Goal: Transaction & Acquisition: Book appointment/travel/reservation

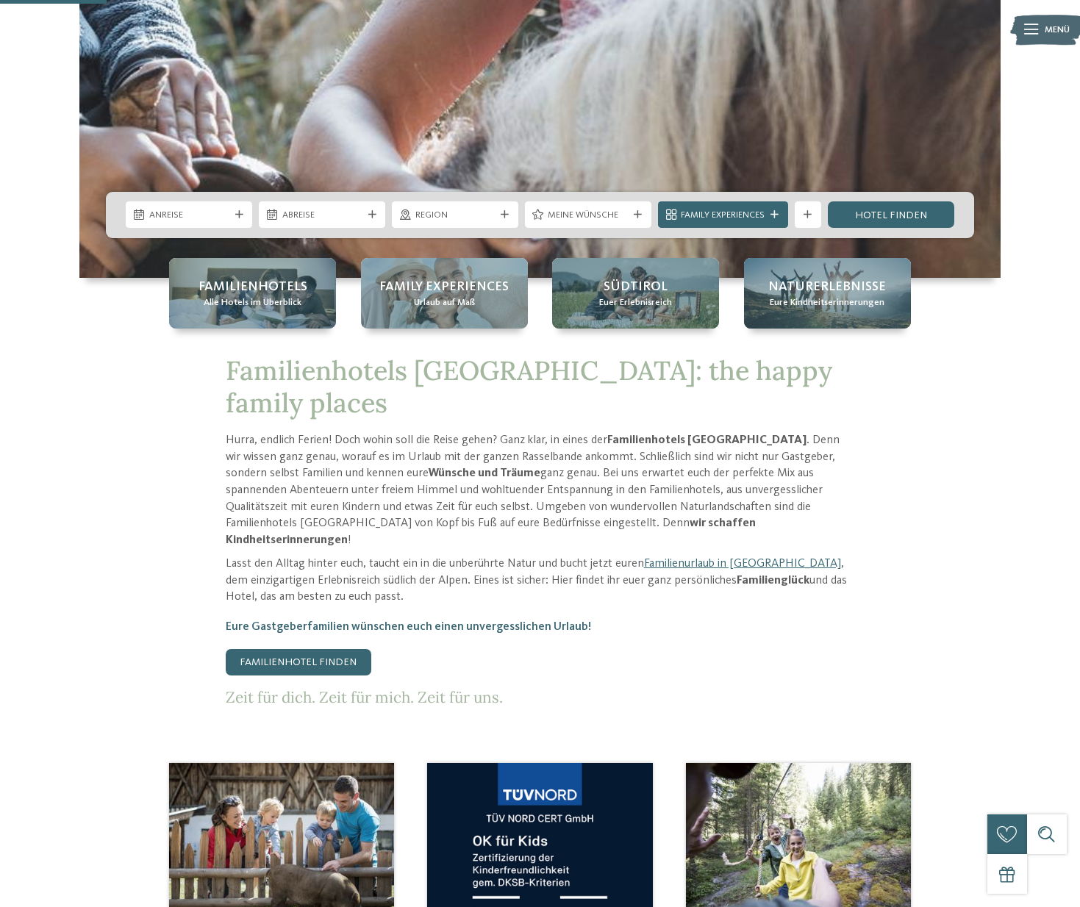
click at [166, 198] on div "Anreise Abreise" at bounding box center [540, 215] width 868 height 46
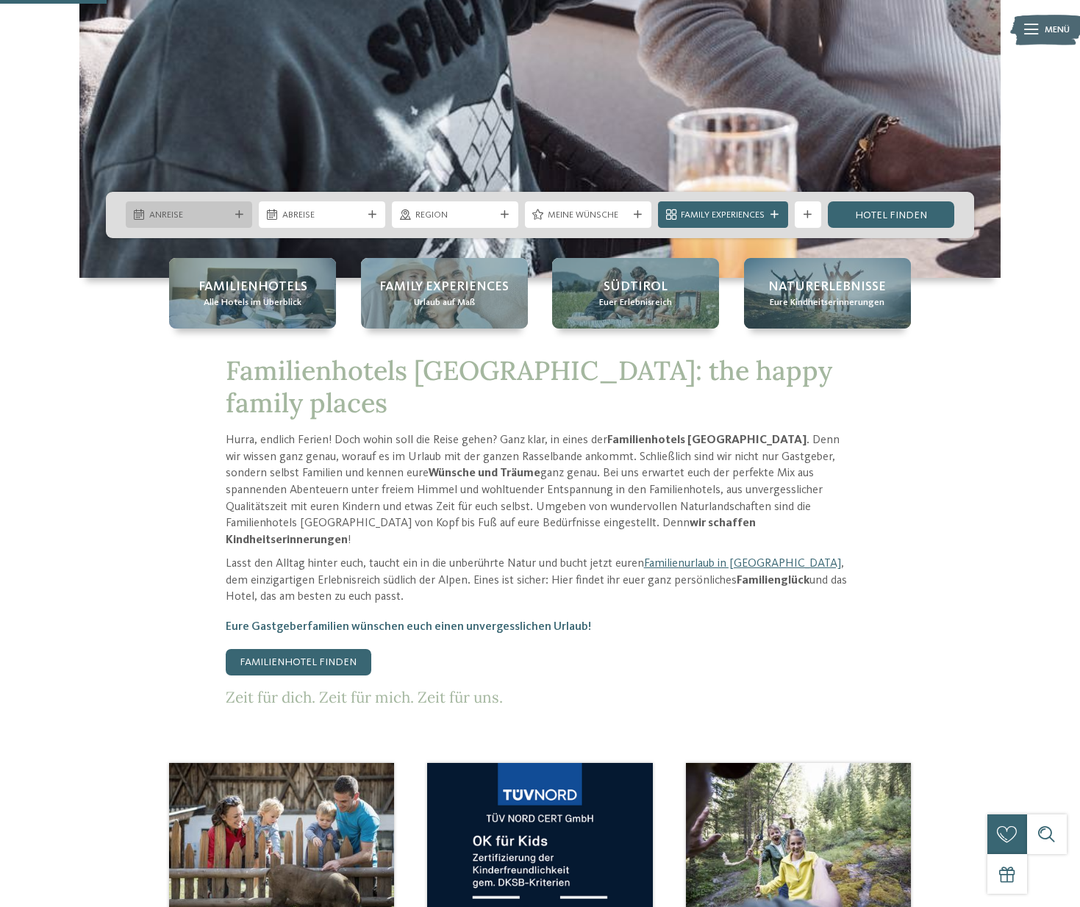
scroll to position [596, 0]
click at [173, 211] on span "Anreise" at bounding box center [189, 215] width 80 height 13
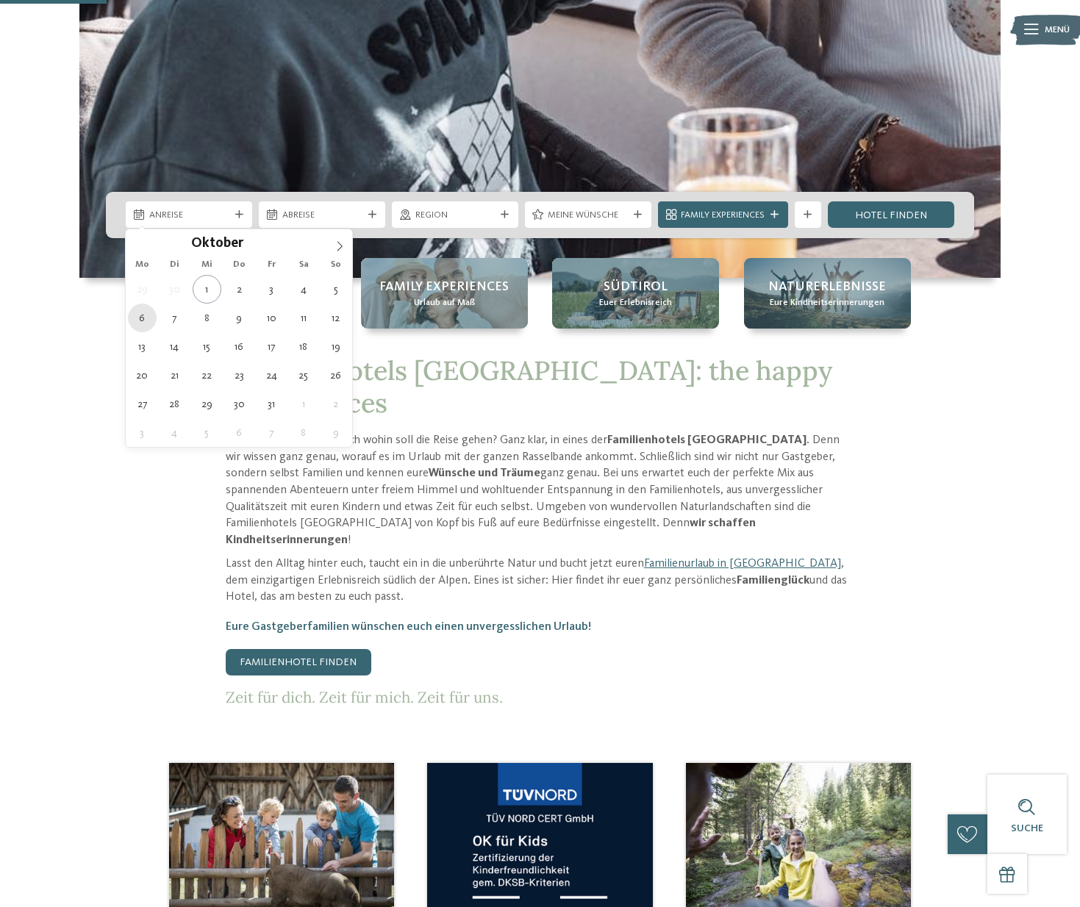
type div "06.10.2025"
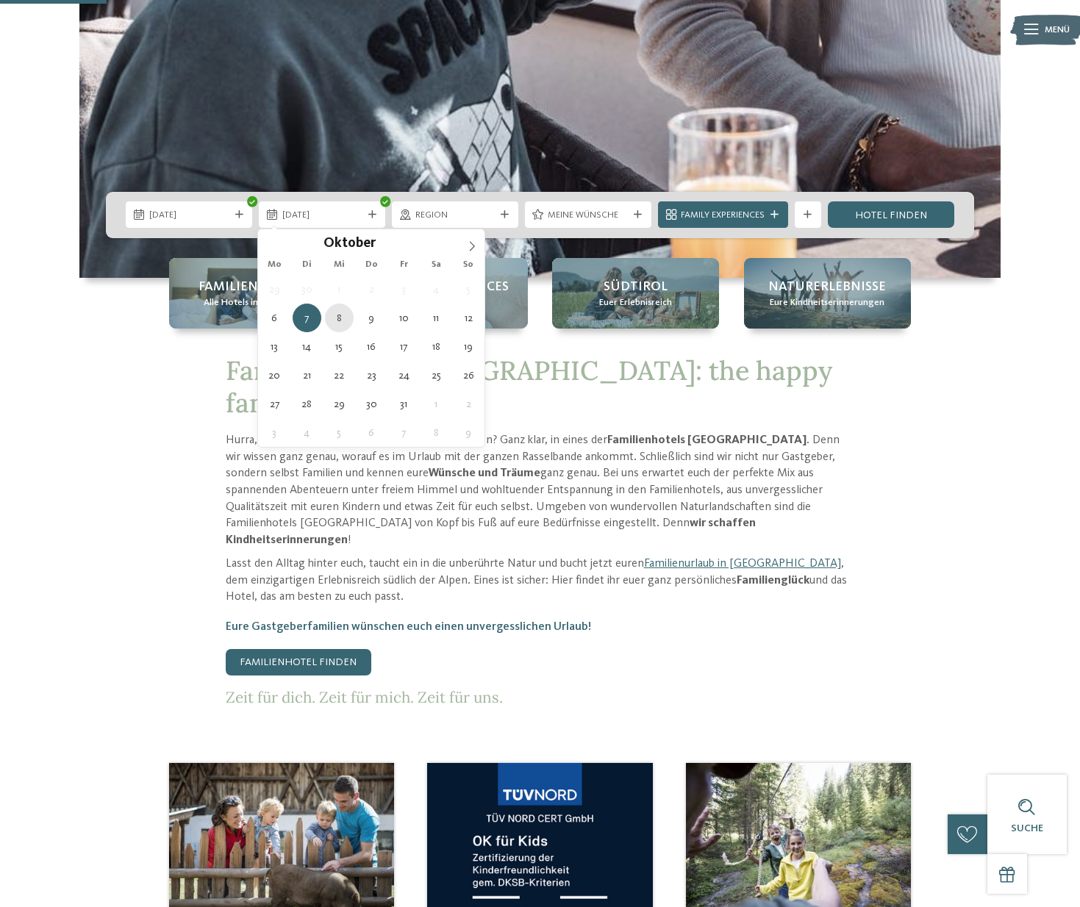
type div "08.10.2025"
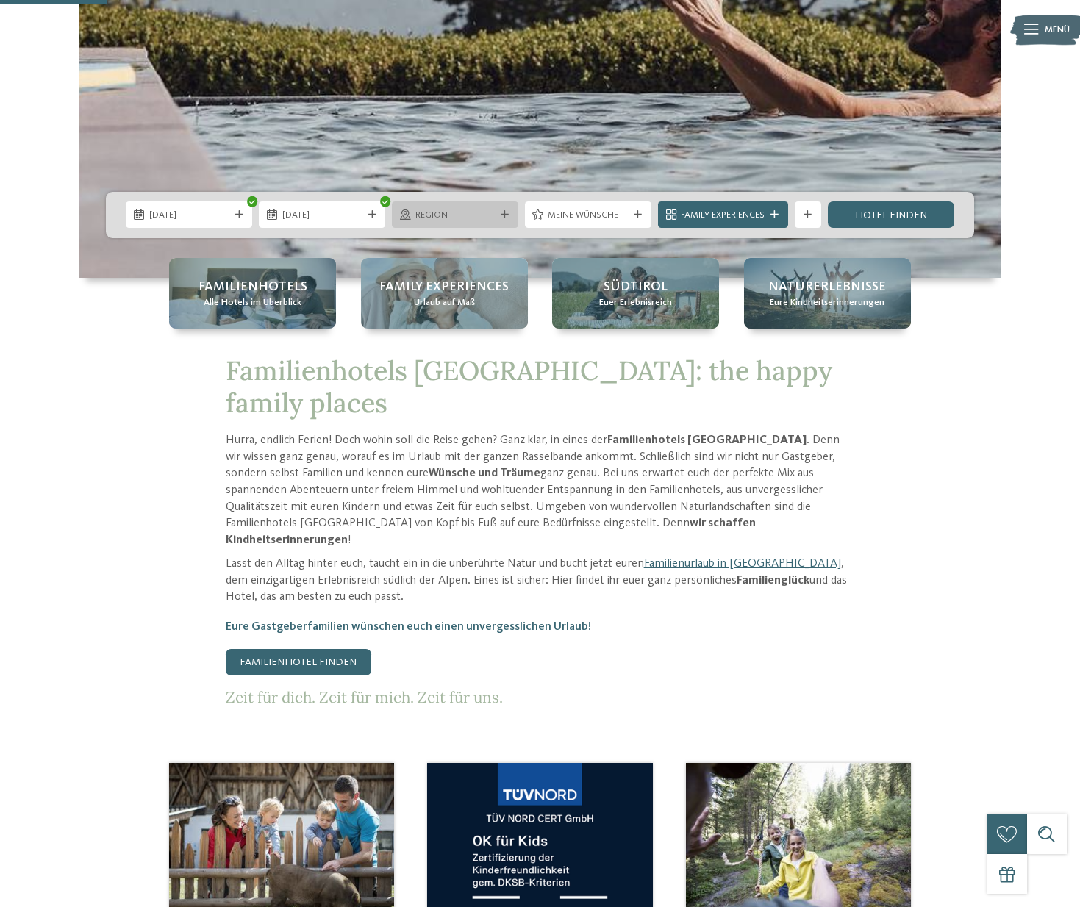
click at [455, 224] on div "Region" at bounding box center [455, 214] width 126 height 26
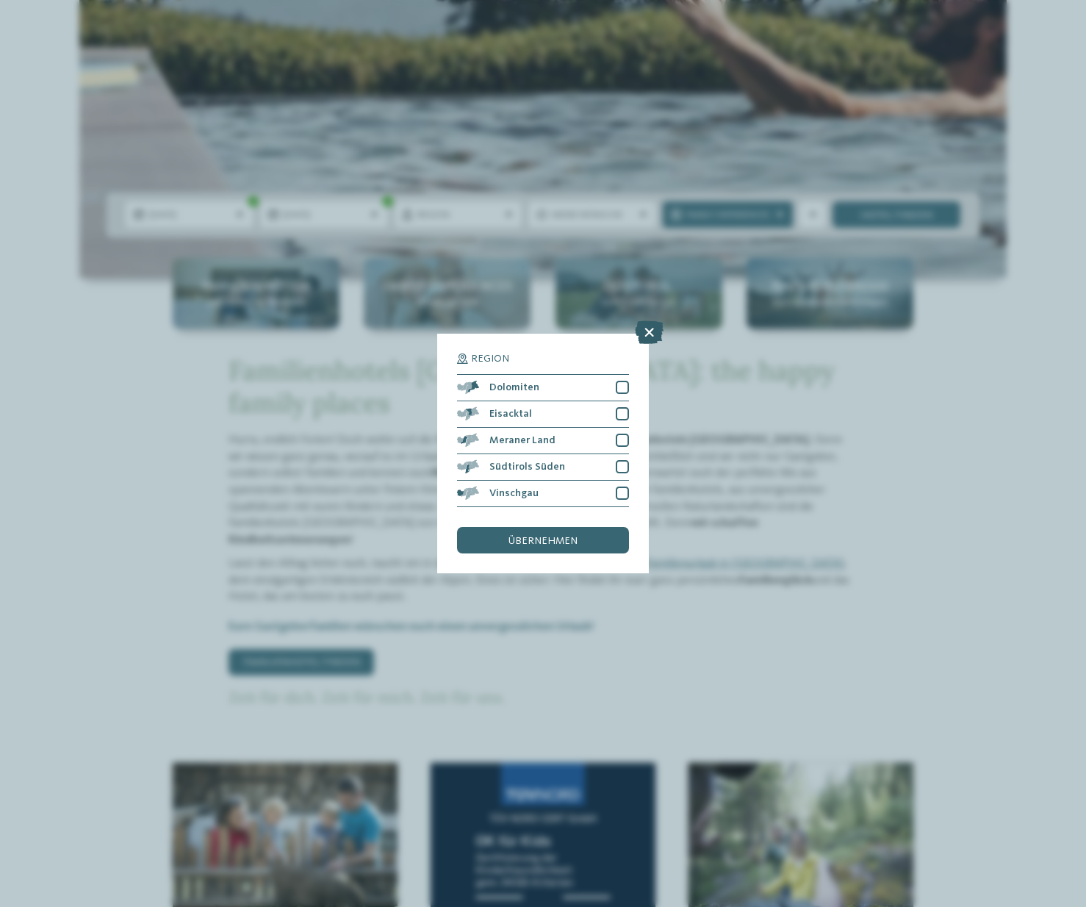
click at [650, 320] on icon at bounding box center [649, 332] width 29 height 24
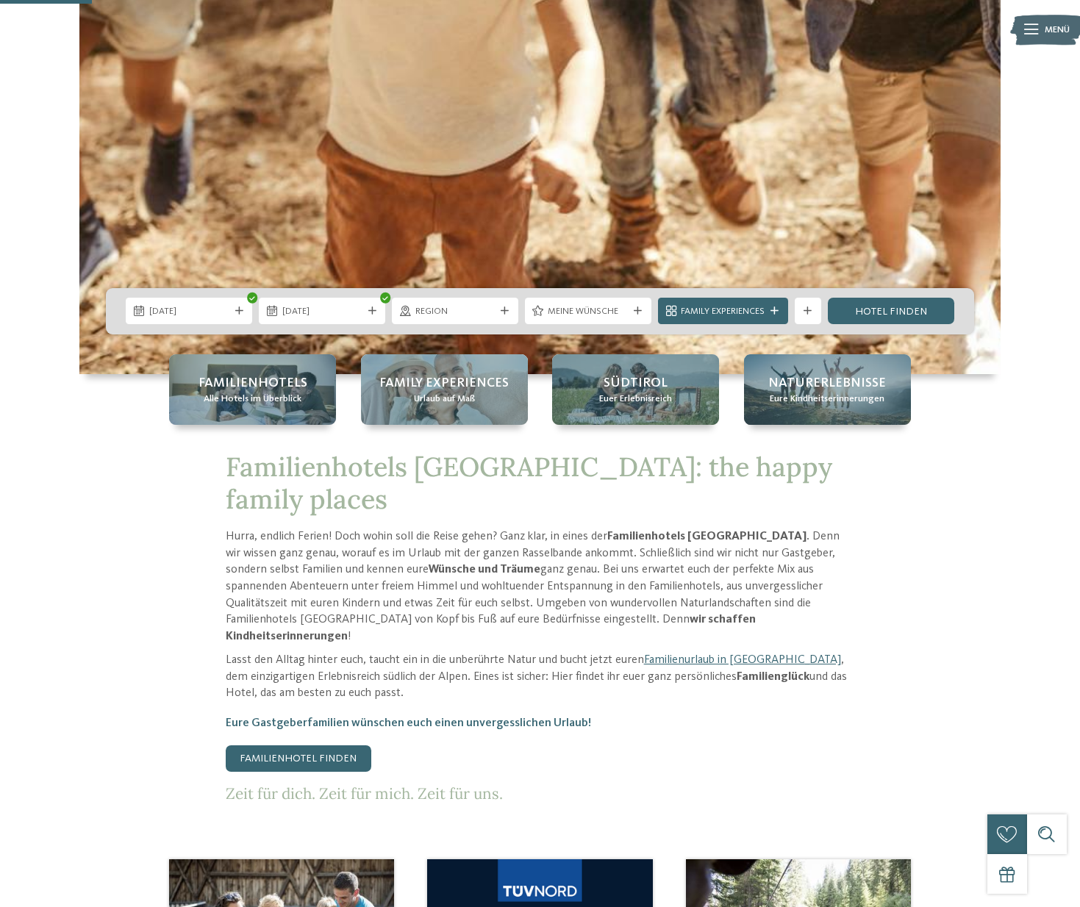
scroll to position [512, 0]
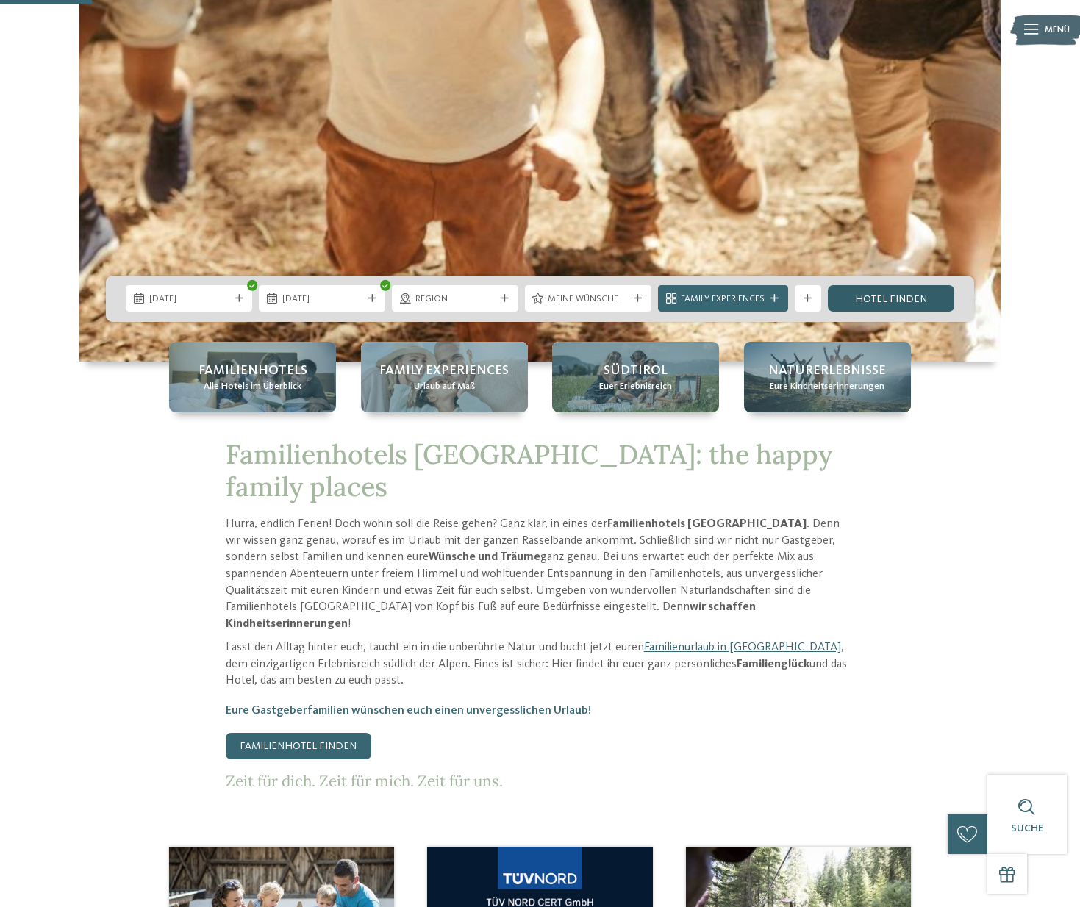
click at [878, 298] on link "Hotel finden" at bounding box center [891, 298] width 126 height 26
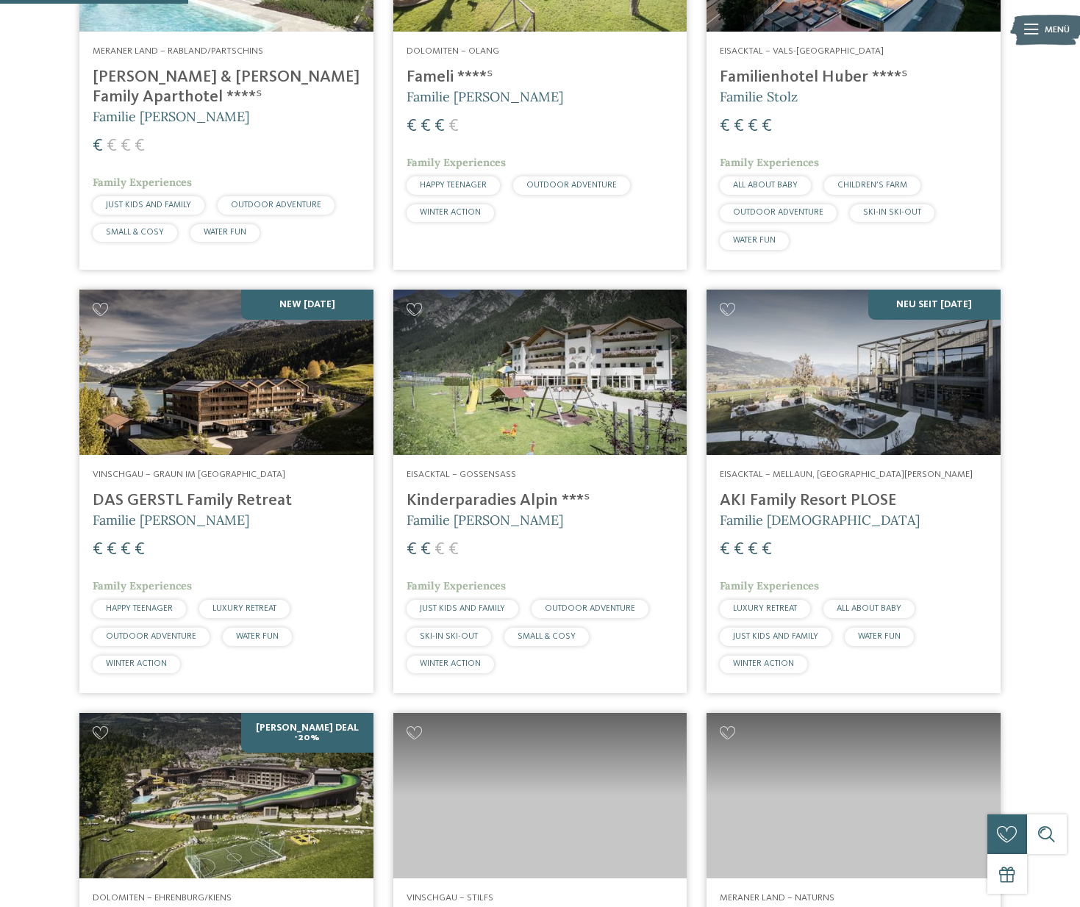
scroll to position [420, 0]
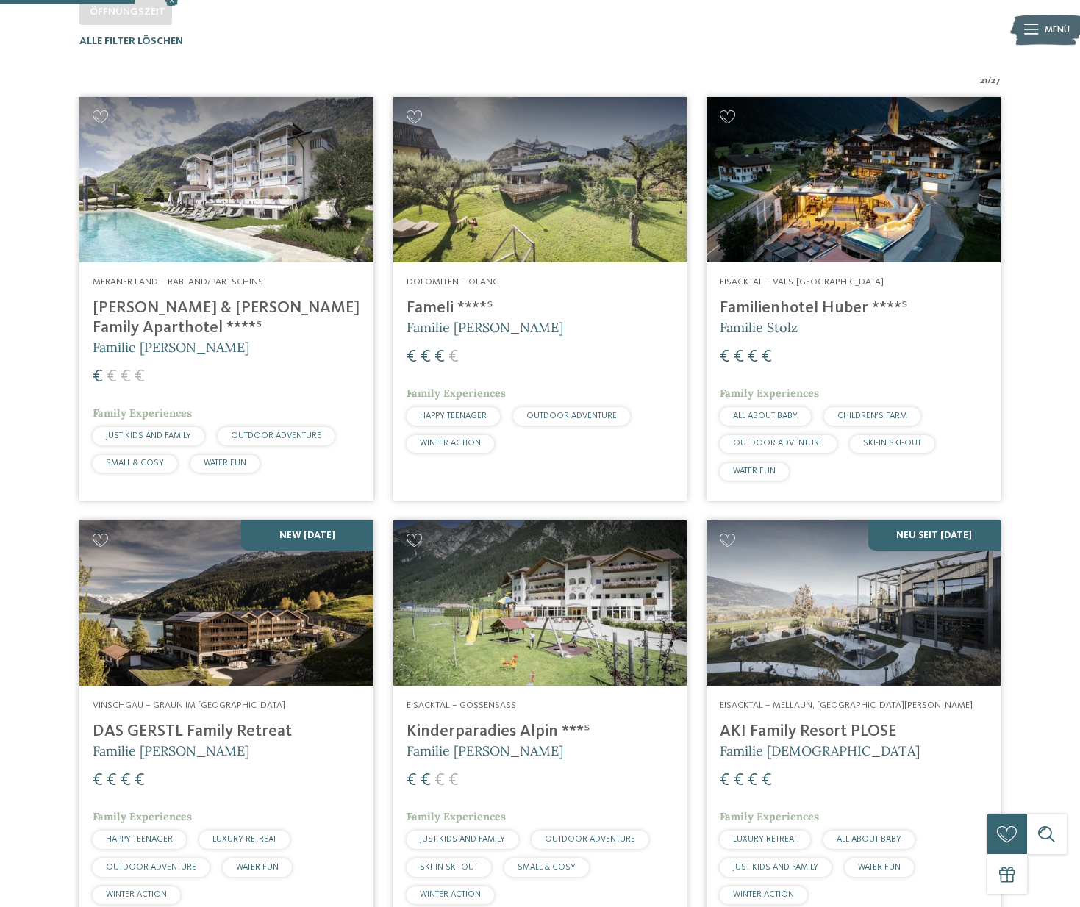
click at [510, 722] on h4 "Kinderparadies Alpin ***ˢ" at bounding box center [540, 732] width 268 height 20
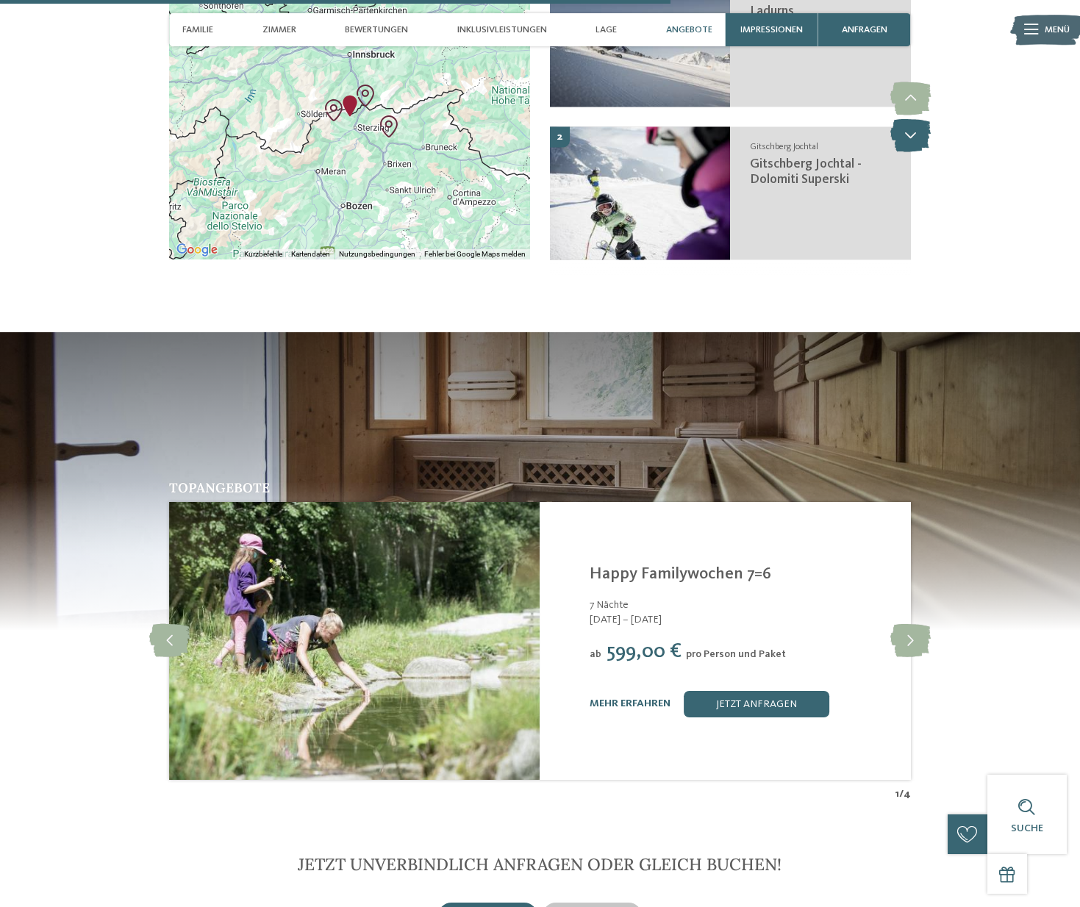
scroll to position [2622, 0]
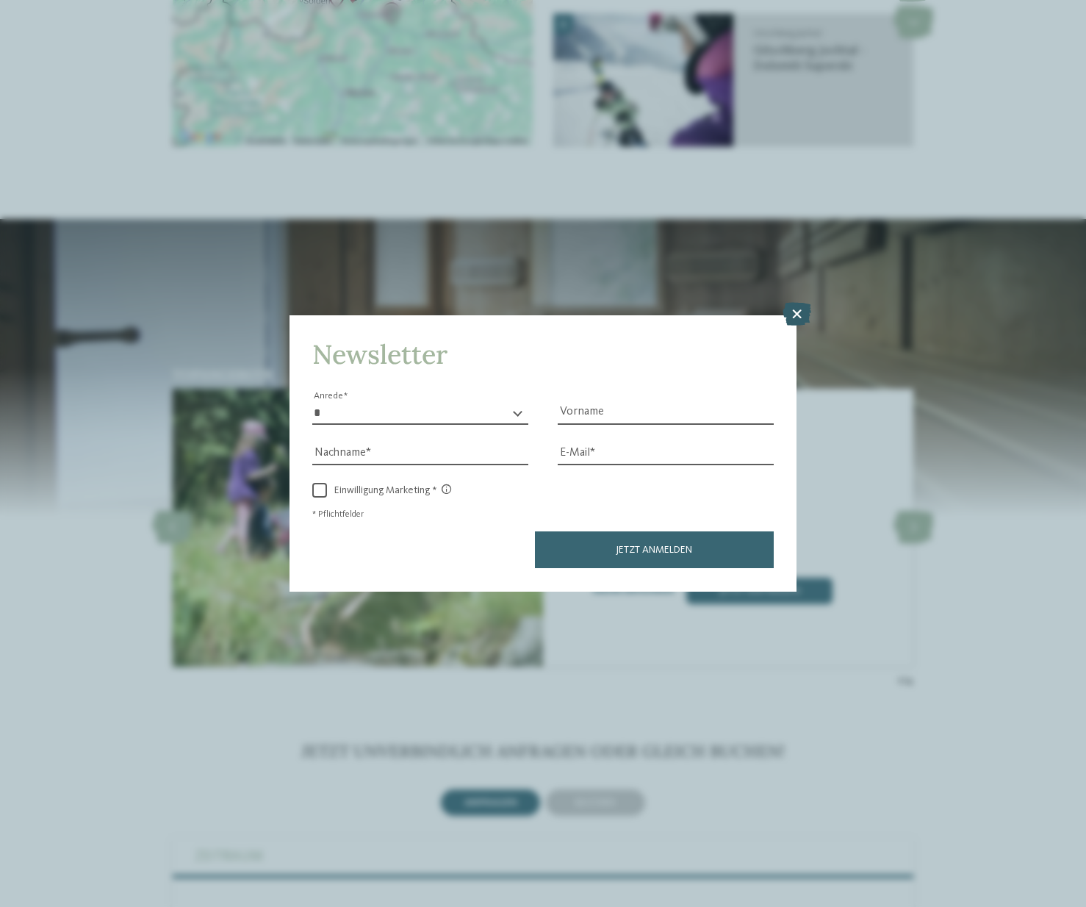
click at [794, 303] on icon at bounding box center [797, 315] width 29 height 24
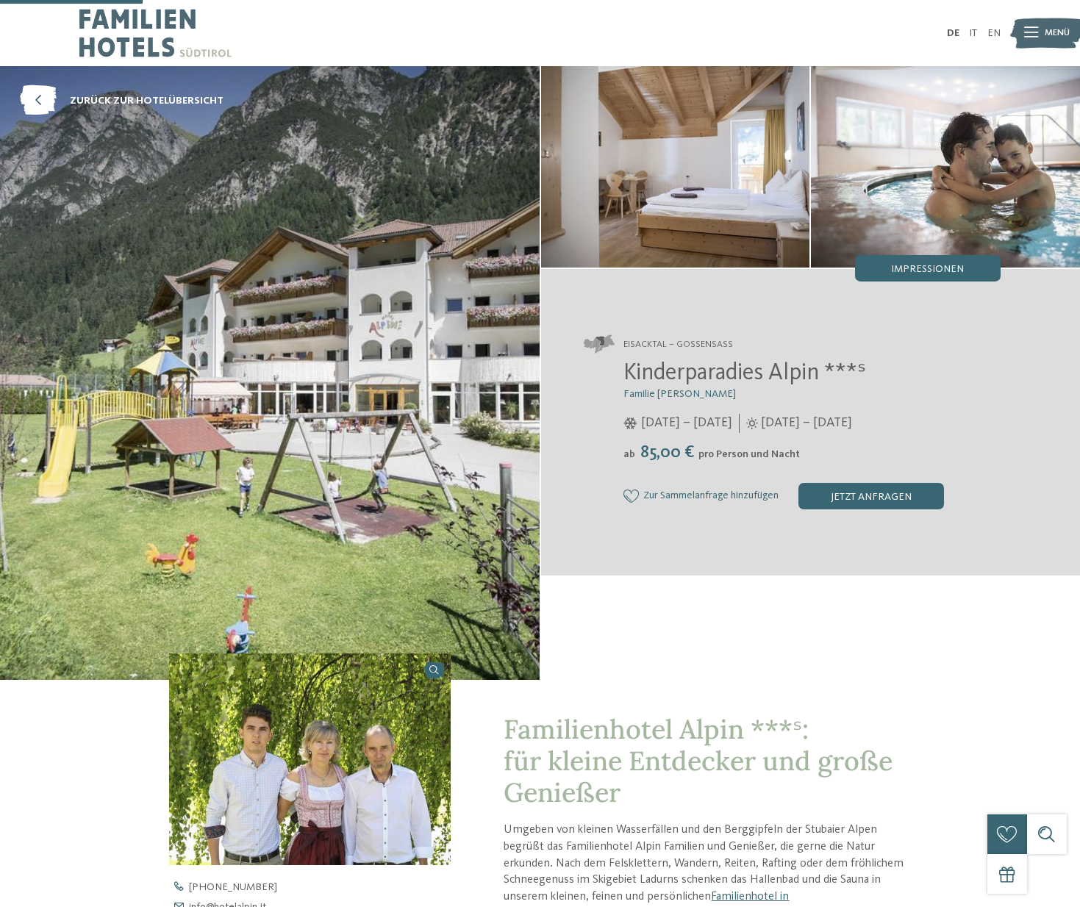
scroll to position [0, 0]
drag, startPoint x: 818, startPoint y: 377, endPoint x: 611, endPoint y: 373, distance: 206.6
click at [604, 373] on div "Kinderparadies Alpin ***ˢ Familie Außerhofer 05.12.2024 – 22.04.2025 ab" at bounding box center [792, 434] width 417 height 149
copy span "Kinderparadies Alpin"
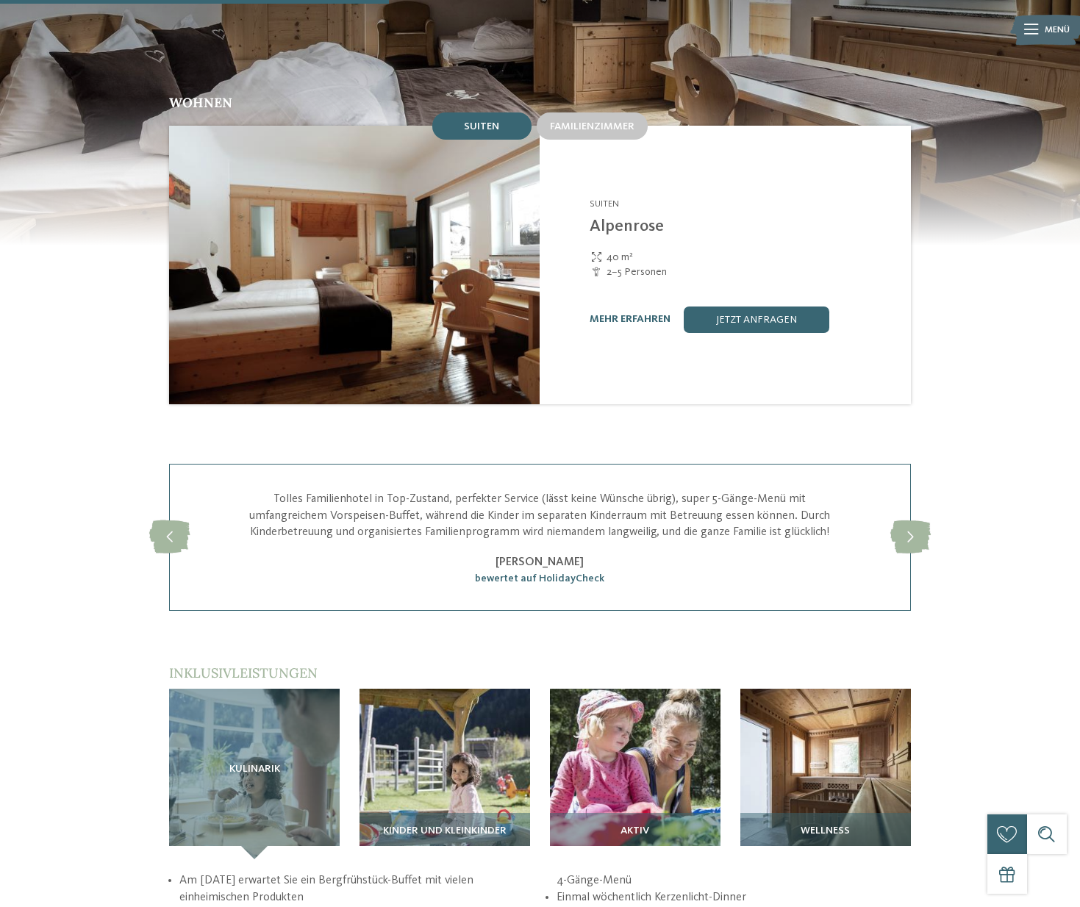
scroll to position [1809, 0]
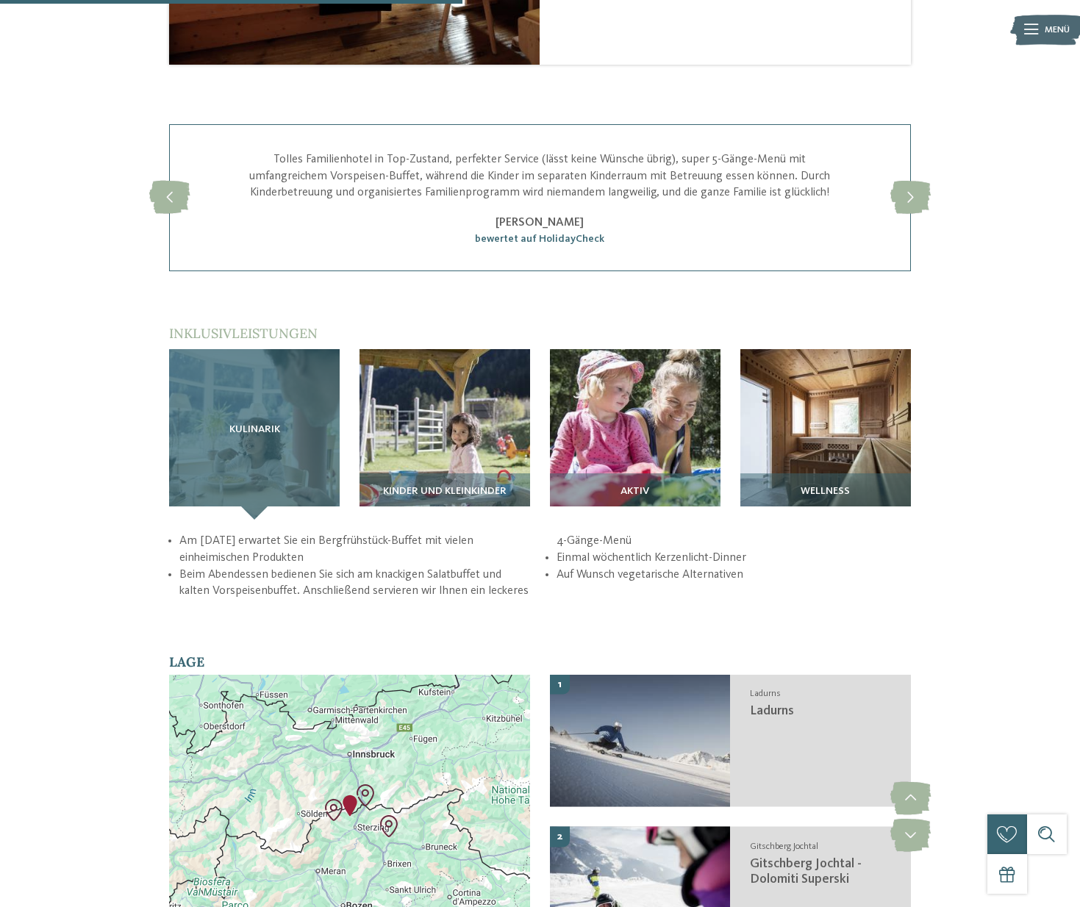
click at [251, 364] on div "Kulinarik" at bounding box center [254, 434] width 171 height 171
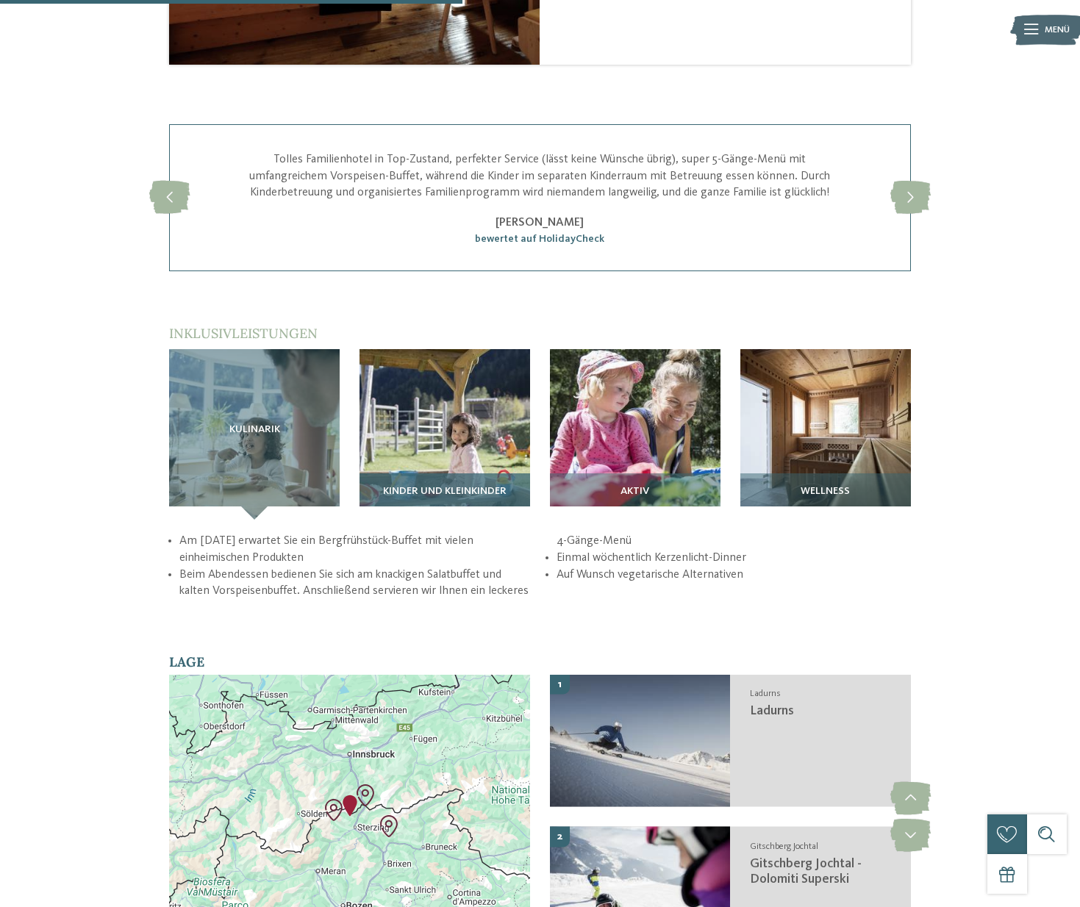
click at [479, 385] on img at bounding box center [444, 434] width 171 height 171
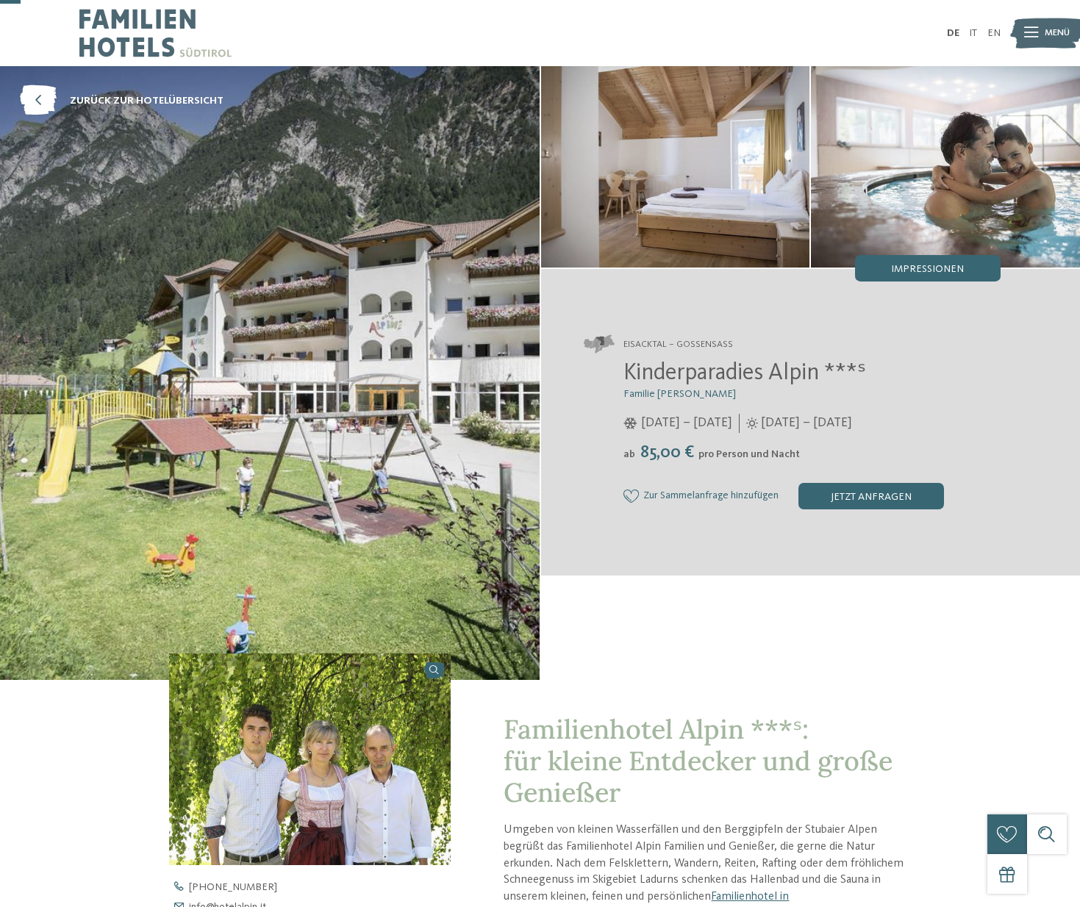
scroll to position [0, 0]
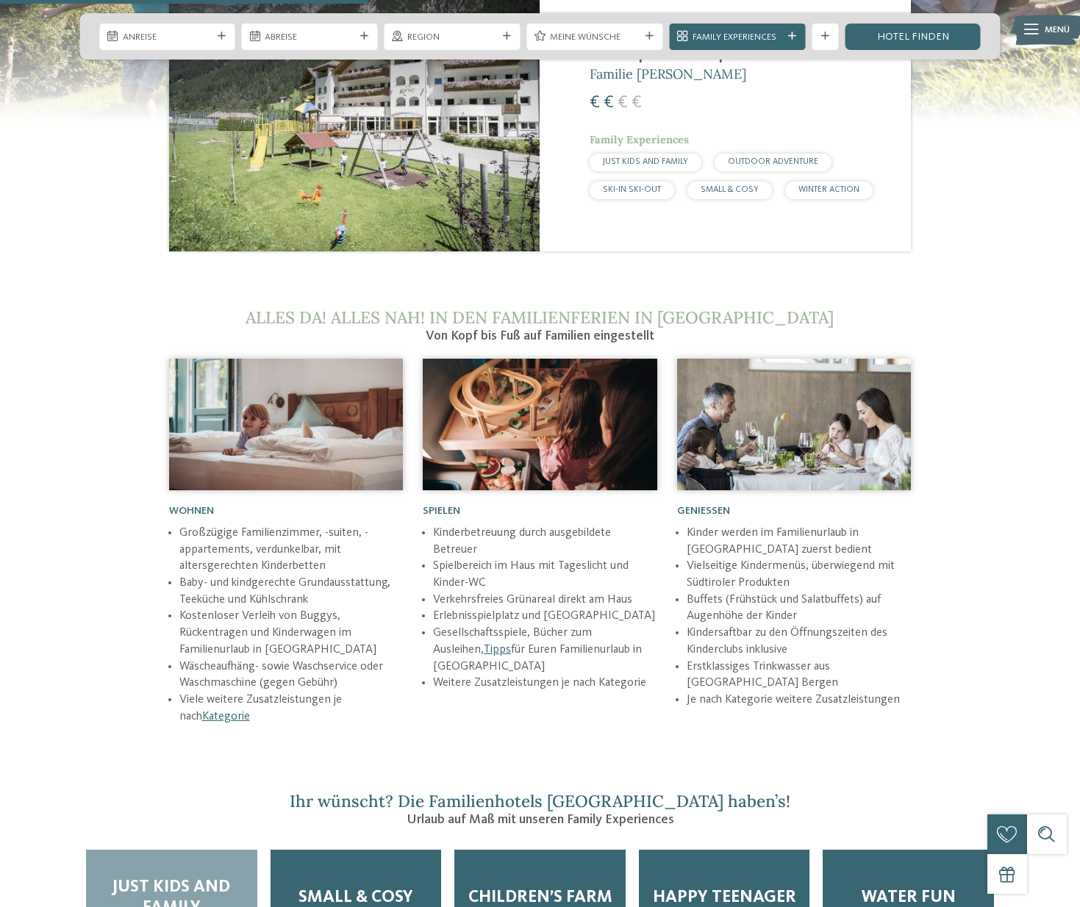
scroll to position [2549, 0]
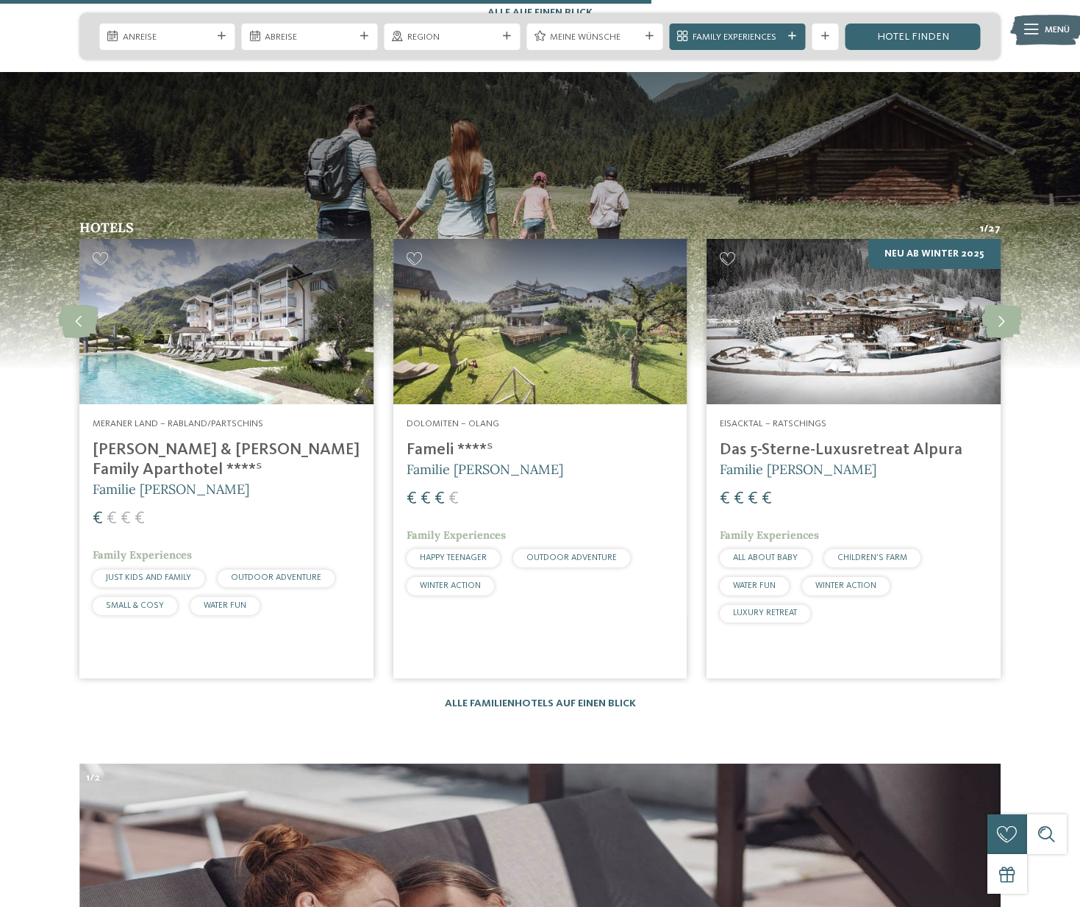
scroll to position [3673, 0]
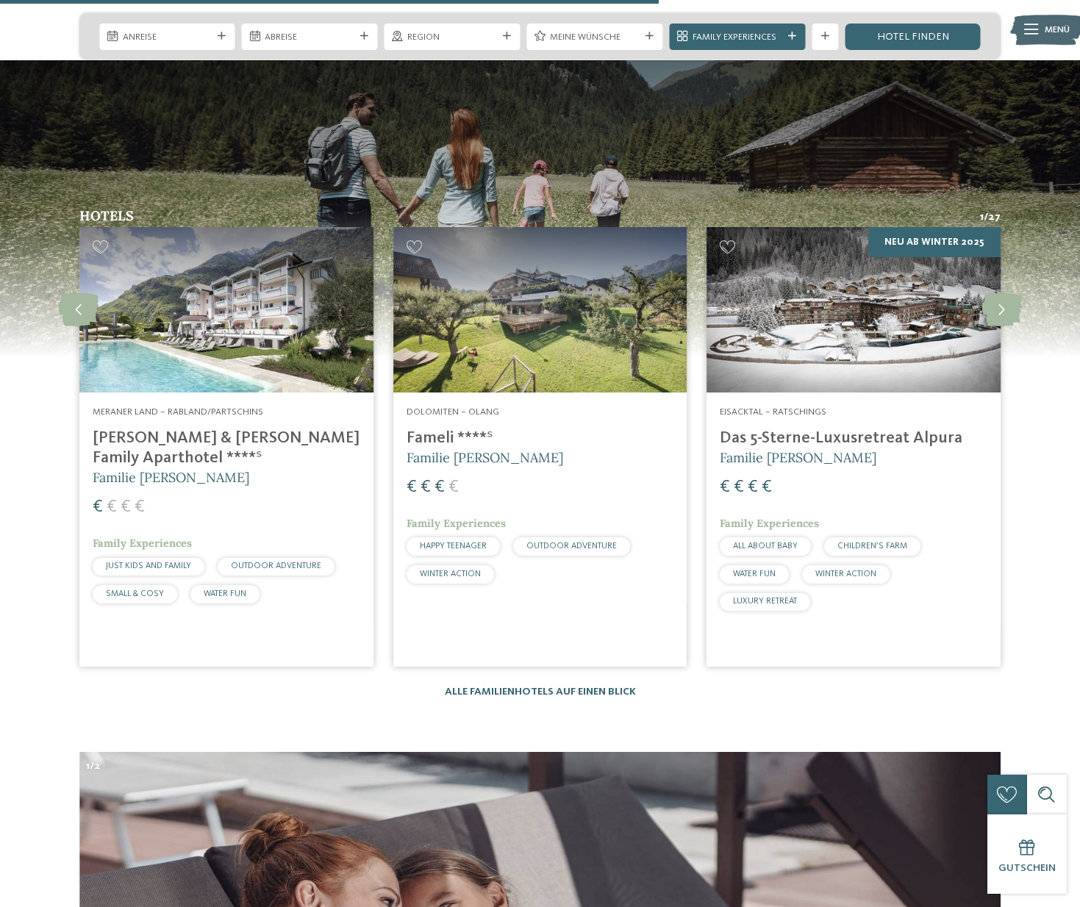
click at [266, 428] on h4 "[PERSON_NAME] & [PERSON_NAME] Family Aparthotel ****ˢ" at bounding box center [227, 448] width 268 height 40
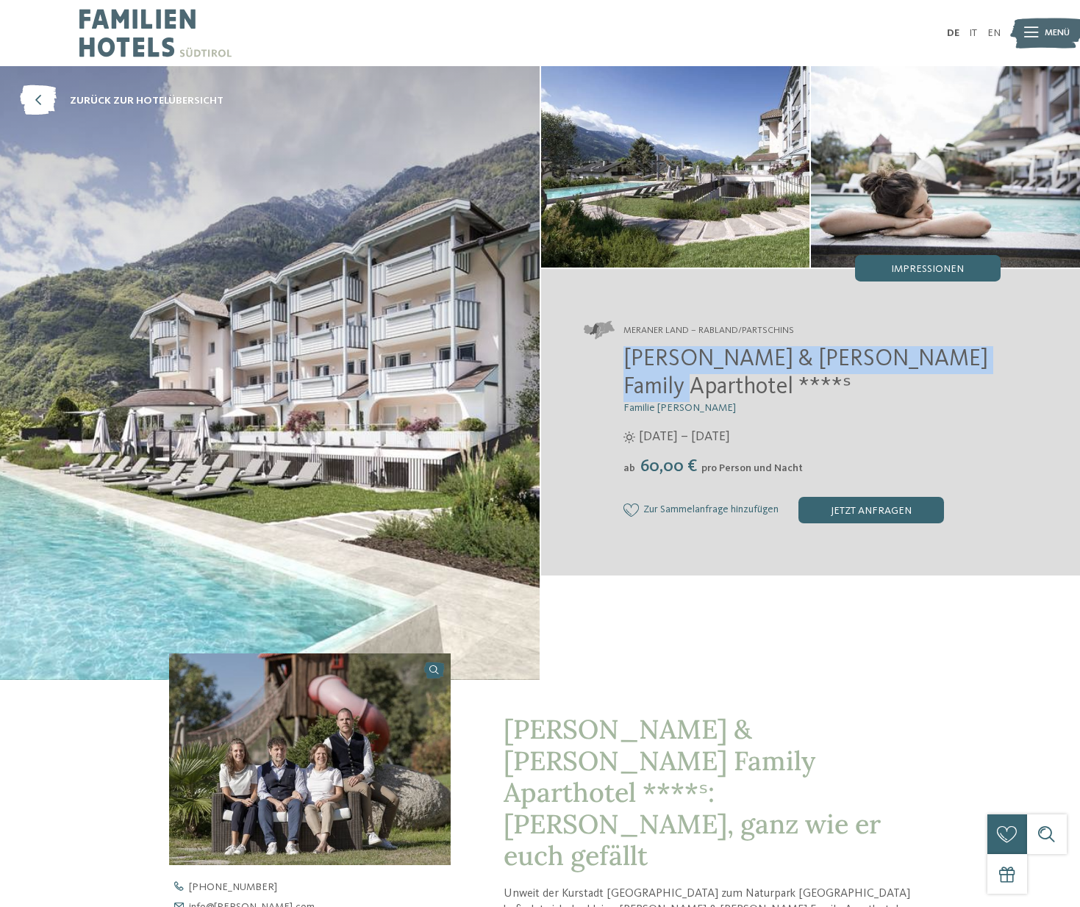
drag, startPoint x: 998, startPoint y: 370, endPoint x: 611, endPoint y: 365, distance: 386.6
click at [605, 365] on div "Meraner Land – Rabland/Partschins Heidi & Edith Family Aparthotel ****ˢ Familie…" at bounding box center [810, 422] width 539 height 268
copy span "Heidi & Edith Family Aparthotel ****ˢ"
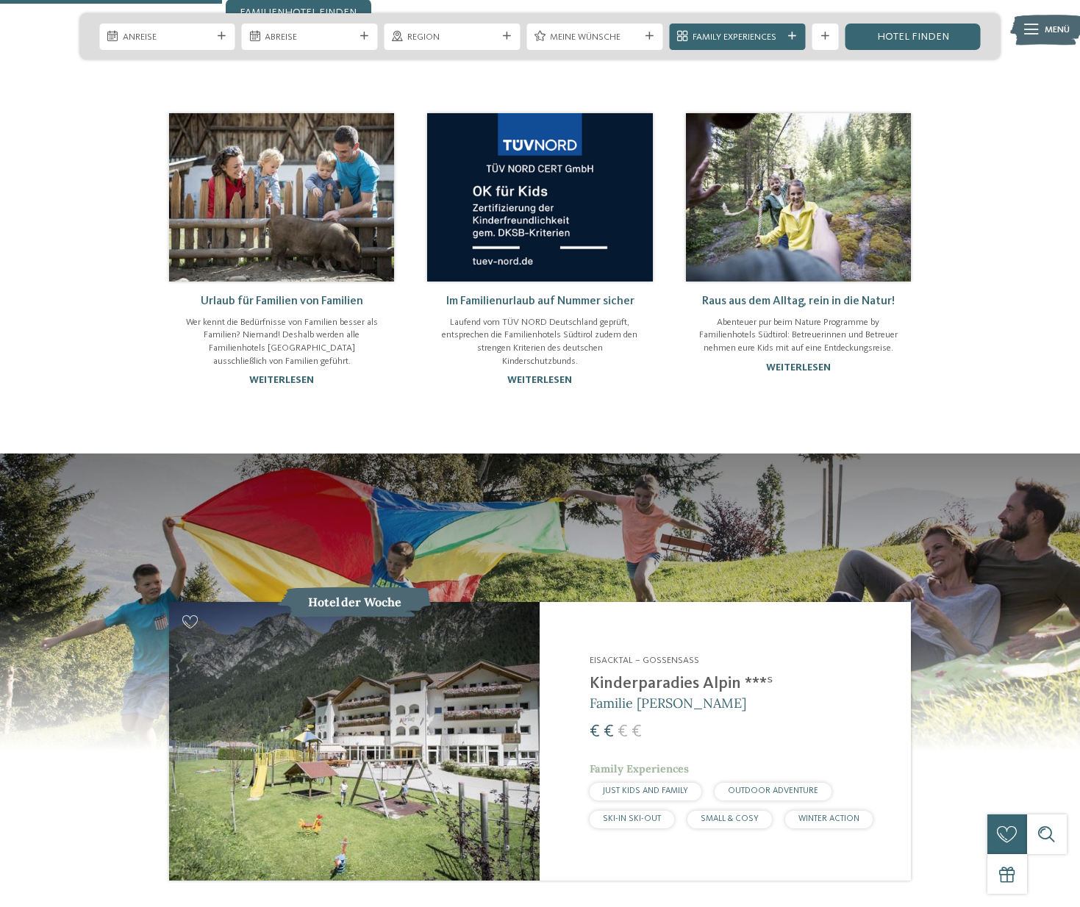
scroll to position [1607, 0]
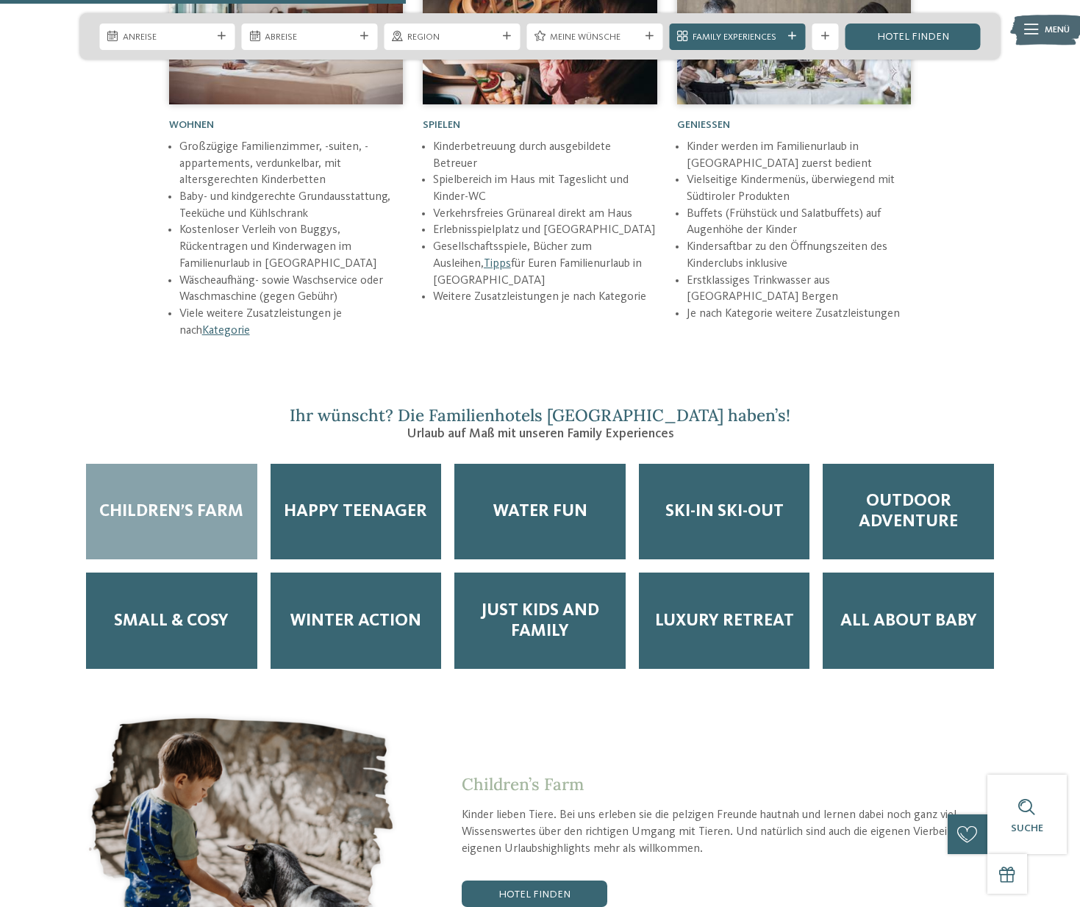
scroll to position [2261, 0]
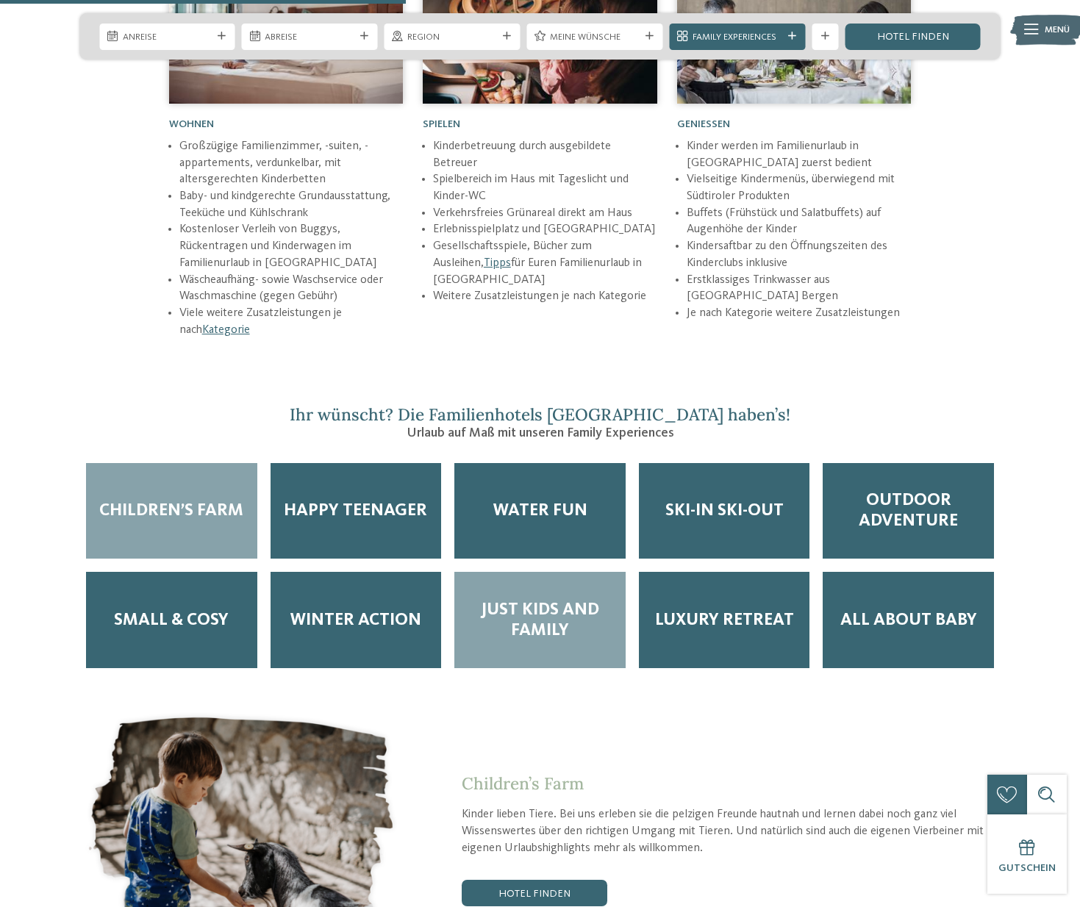
click at [520, 600] on span "Just Kids and Family" at bounding box center [539, 620] width 145 height 41
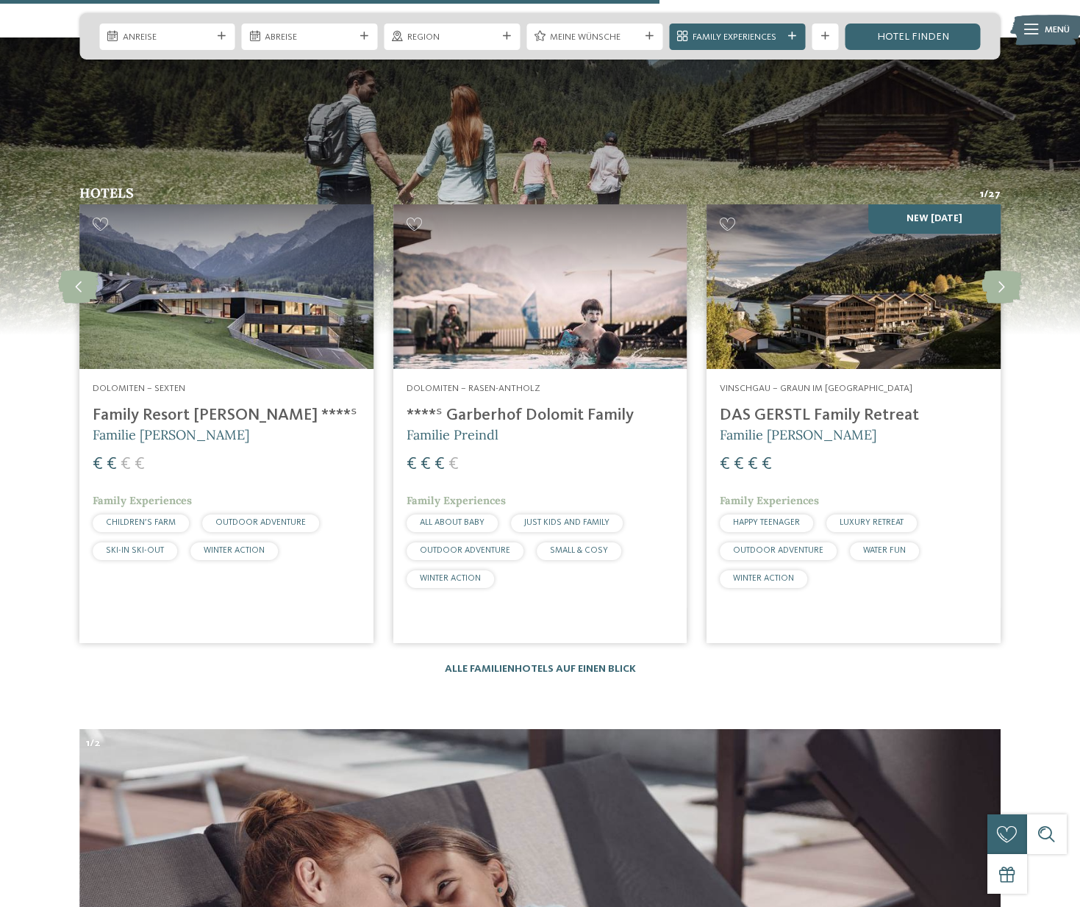
scroll to position [3687, 0]
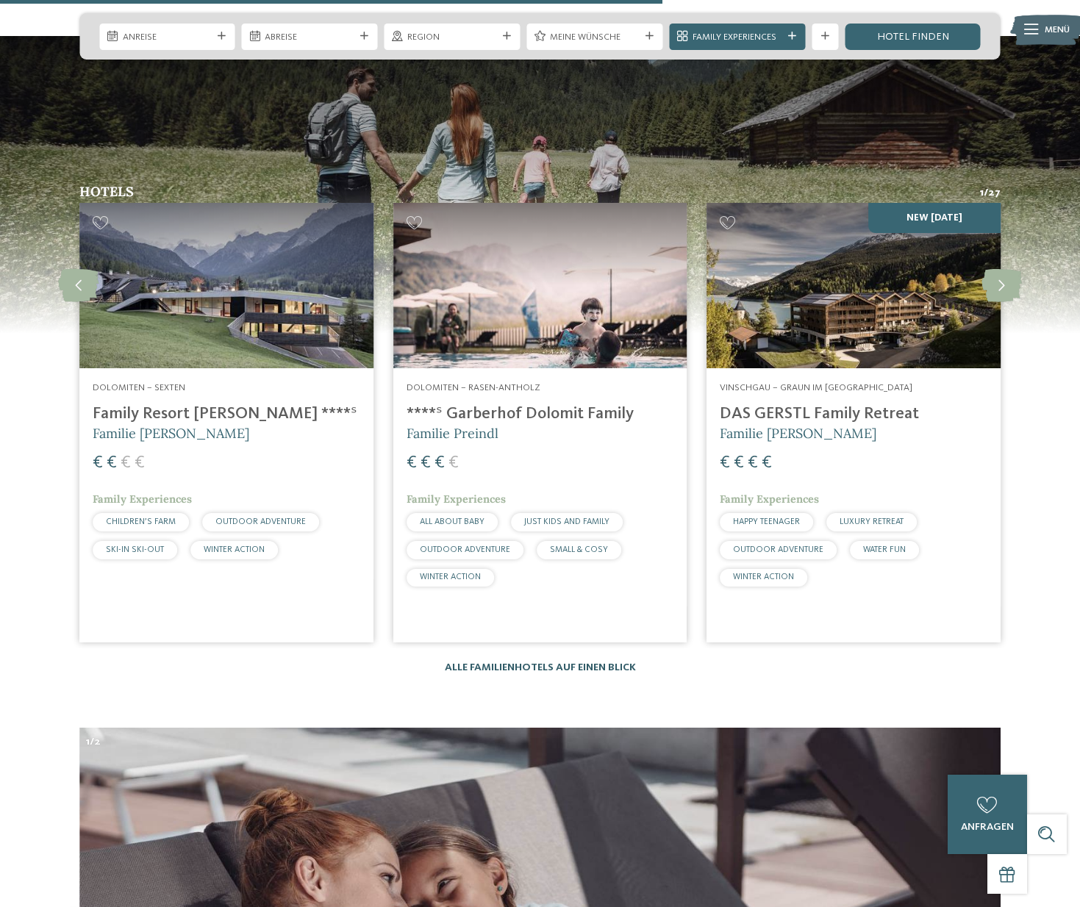
click at [516, 662] on link "Alle Familienhotels auf einen Blick" at bounding box center [540, 667] width 191 height 10
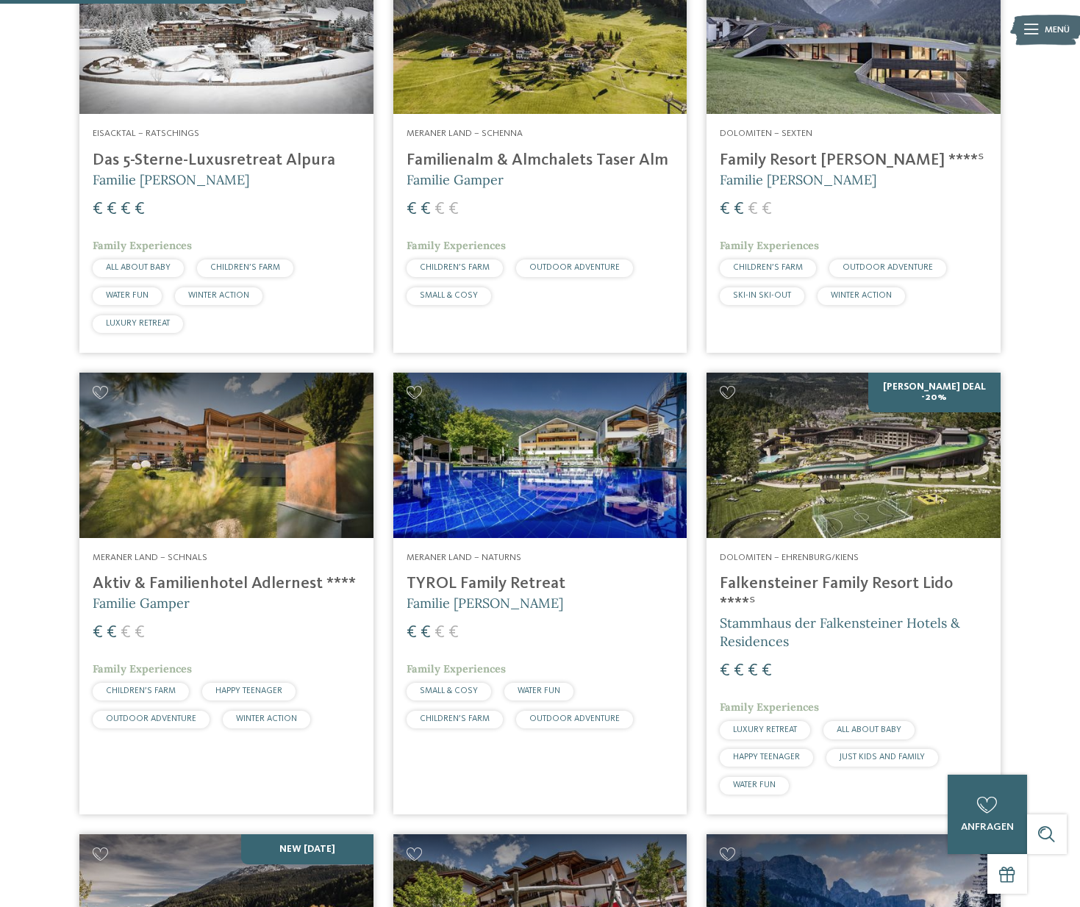
scroll to position [930, 0]
click at [909, 475] on img at bounding box center [853, 455] width 294 height 165
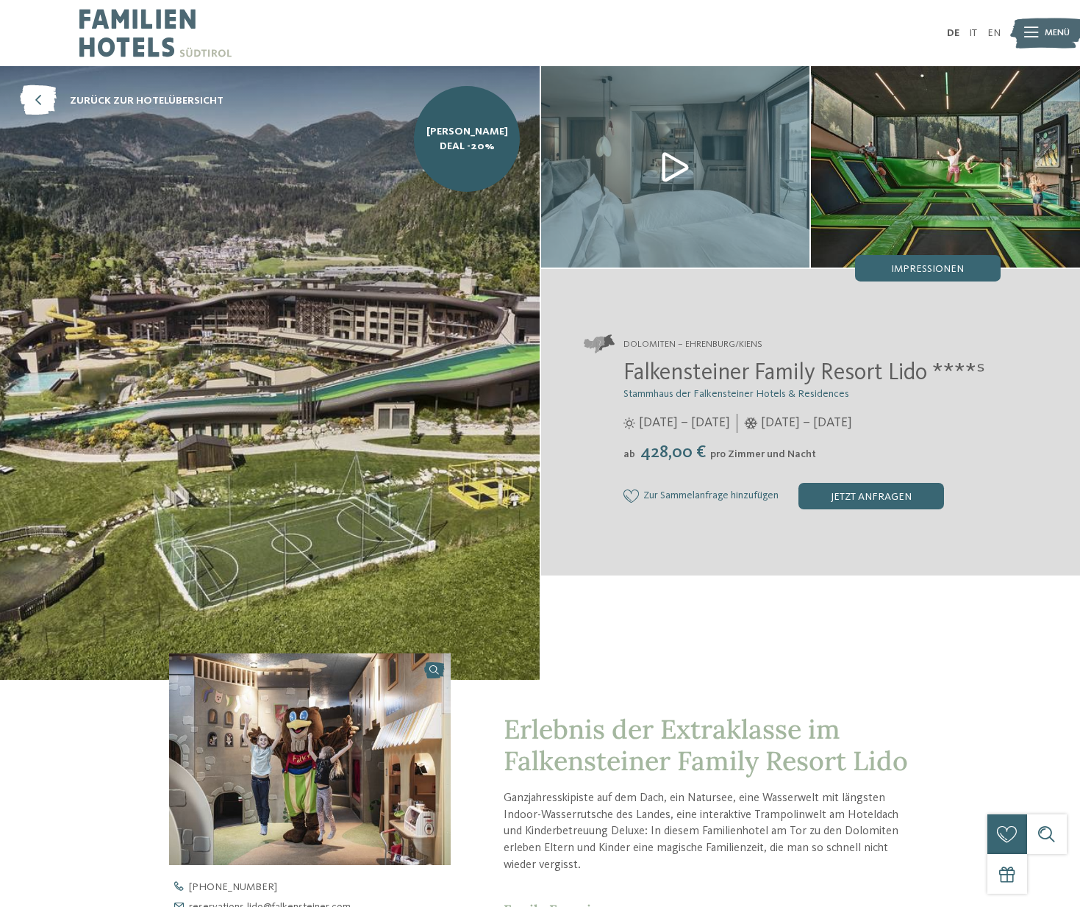
click at [664, 158] on img at bounding box center [675, 166] width 269 height 201
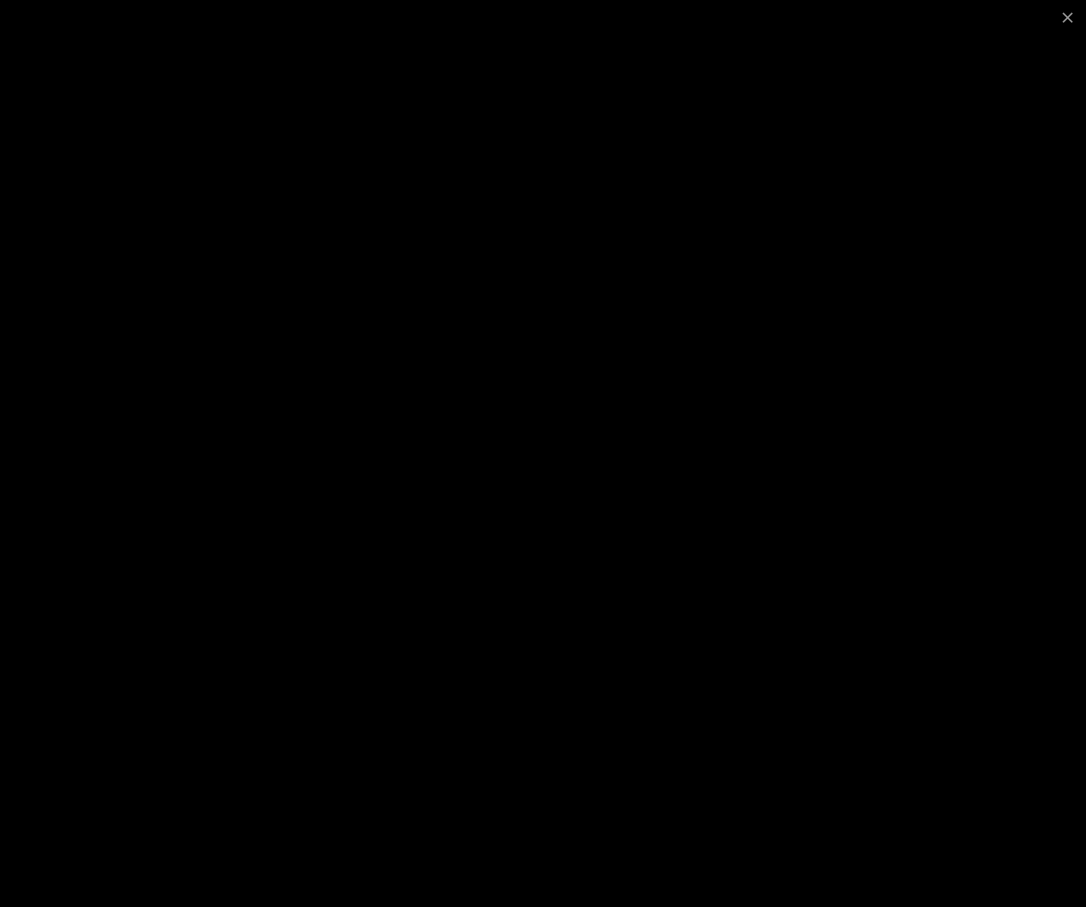
click at [911, 515] on div at bounding box center [543, 453] width 1086 height 907
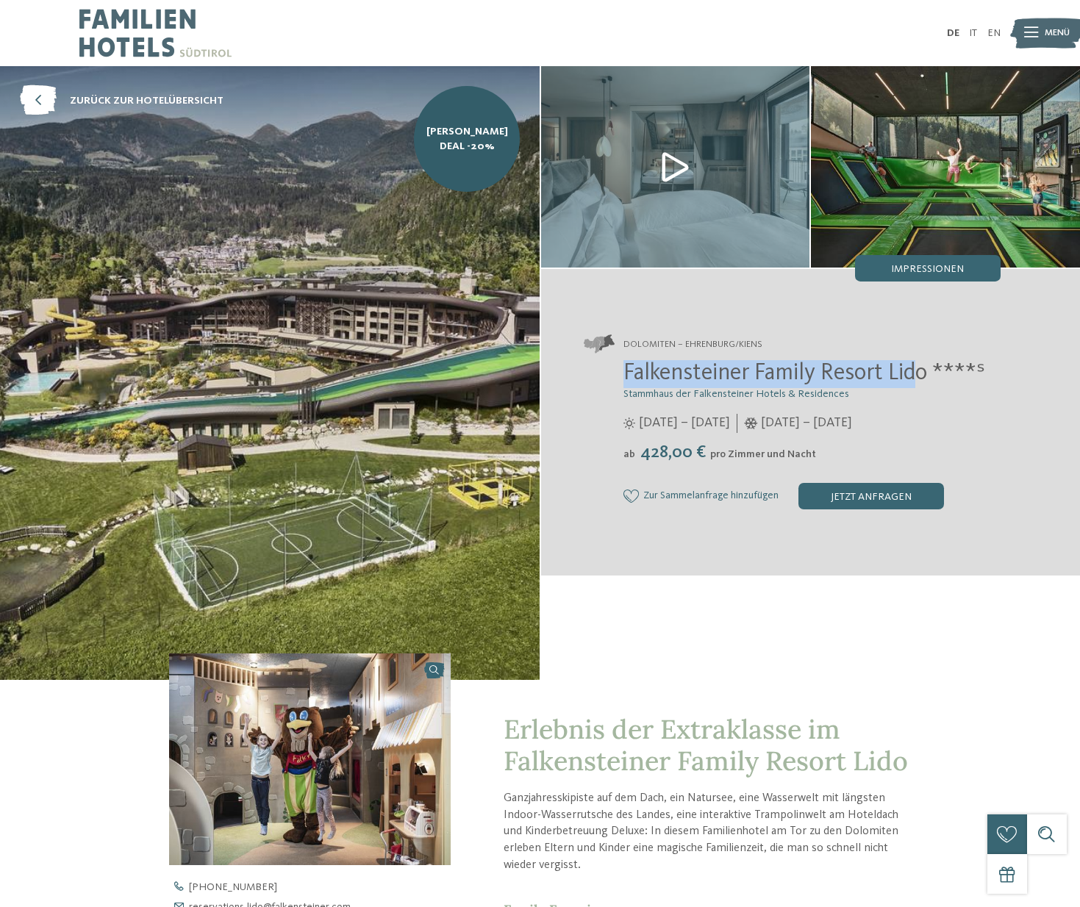
drag, startPoint x: 916, startPoint y: 376, endPoint x: 644, endPoint y: 370, distance: 272.0
click at [627, 367] on span "Falkensteiner Family Resort Lido ****ˢ" at bounding box center [804, 374] width 362 height 24
copy span "Falkensteiner Family Resort Lid"
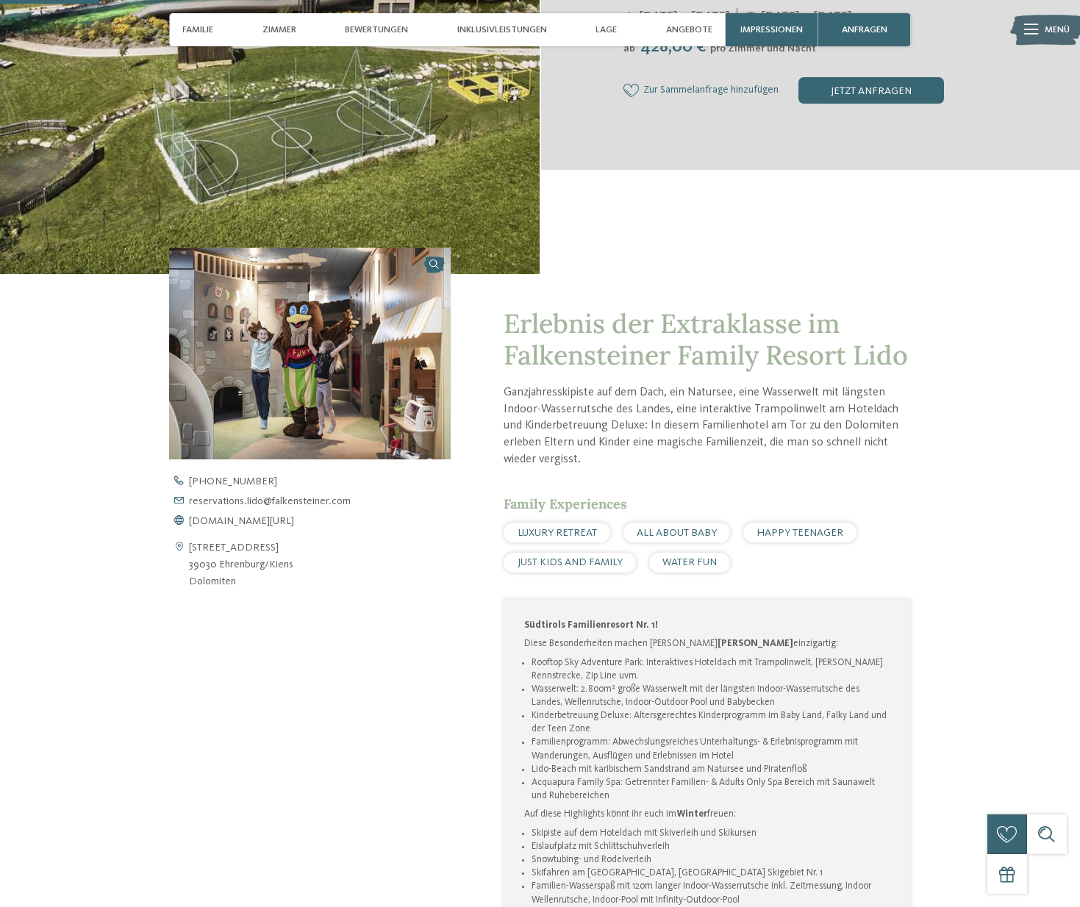
scroll to position [643, 0]
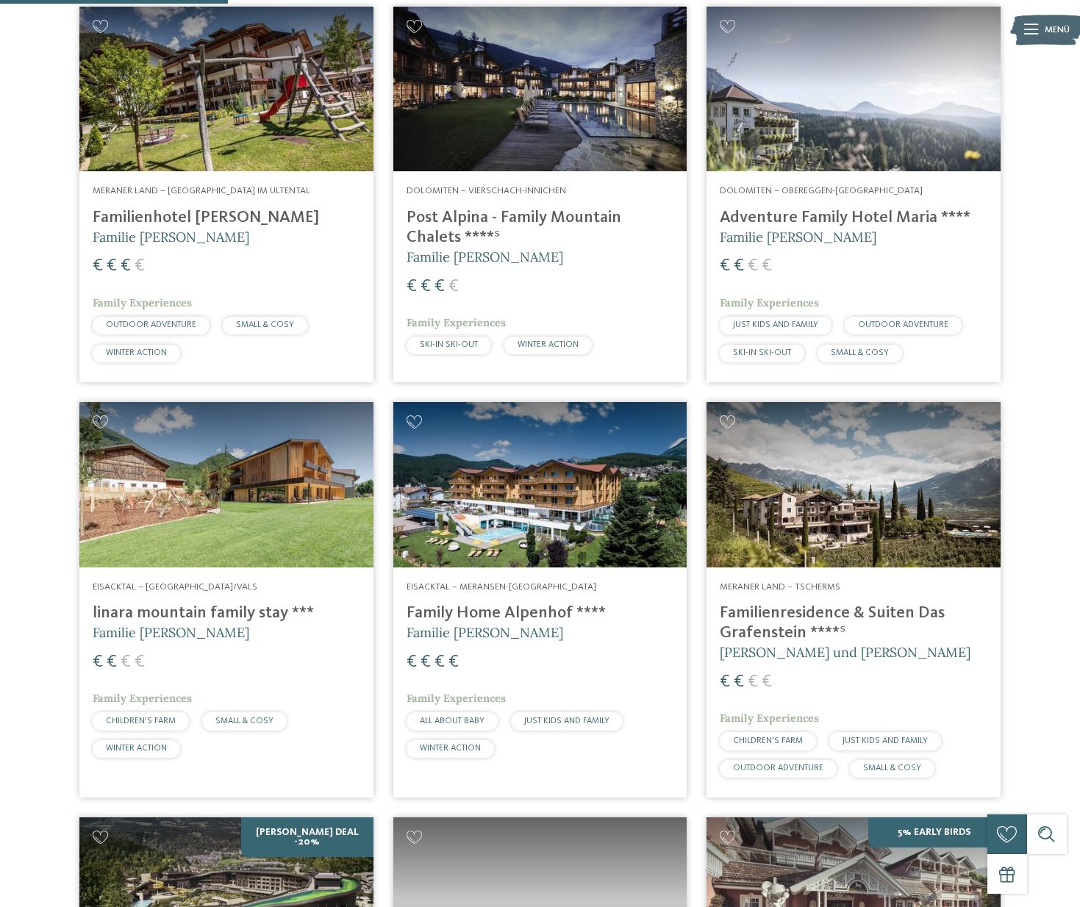
scroll to position [852, 0]
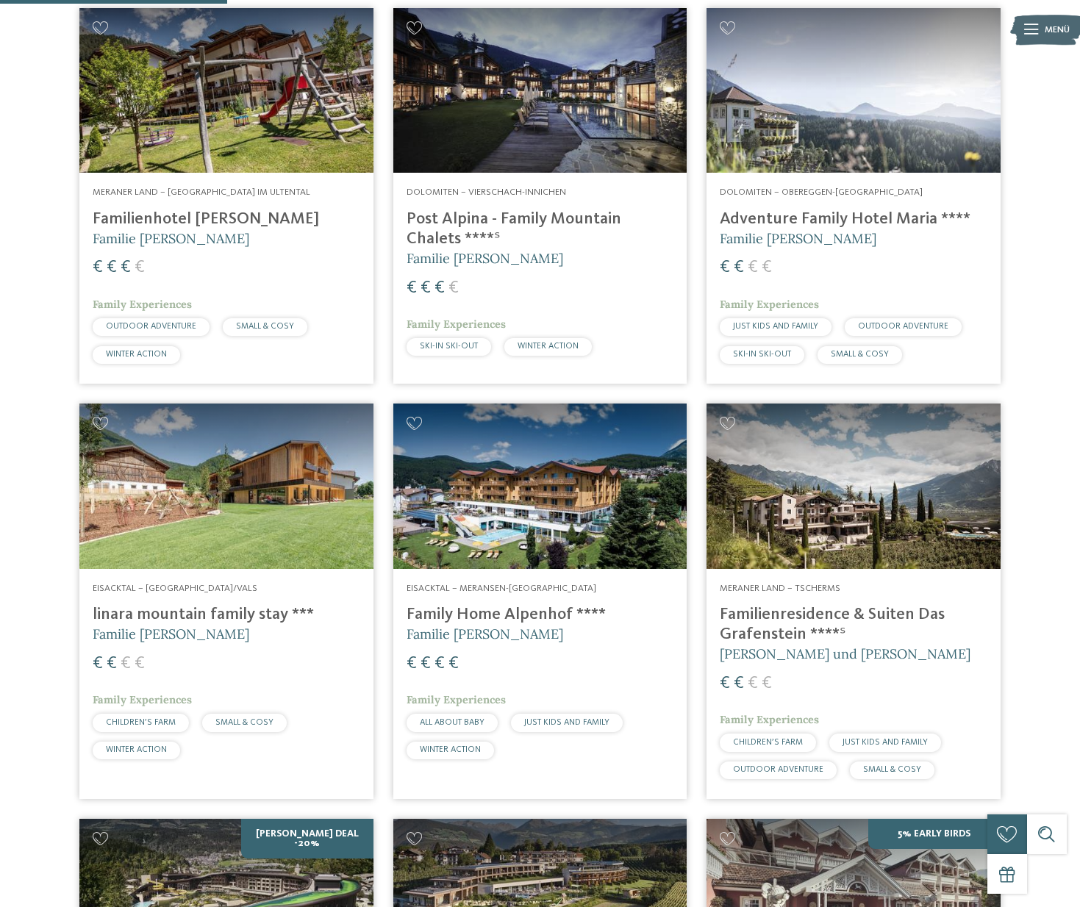
click at [868, 484] on img at bounding box center [853, 485] width 294 height 165
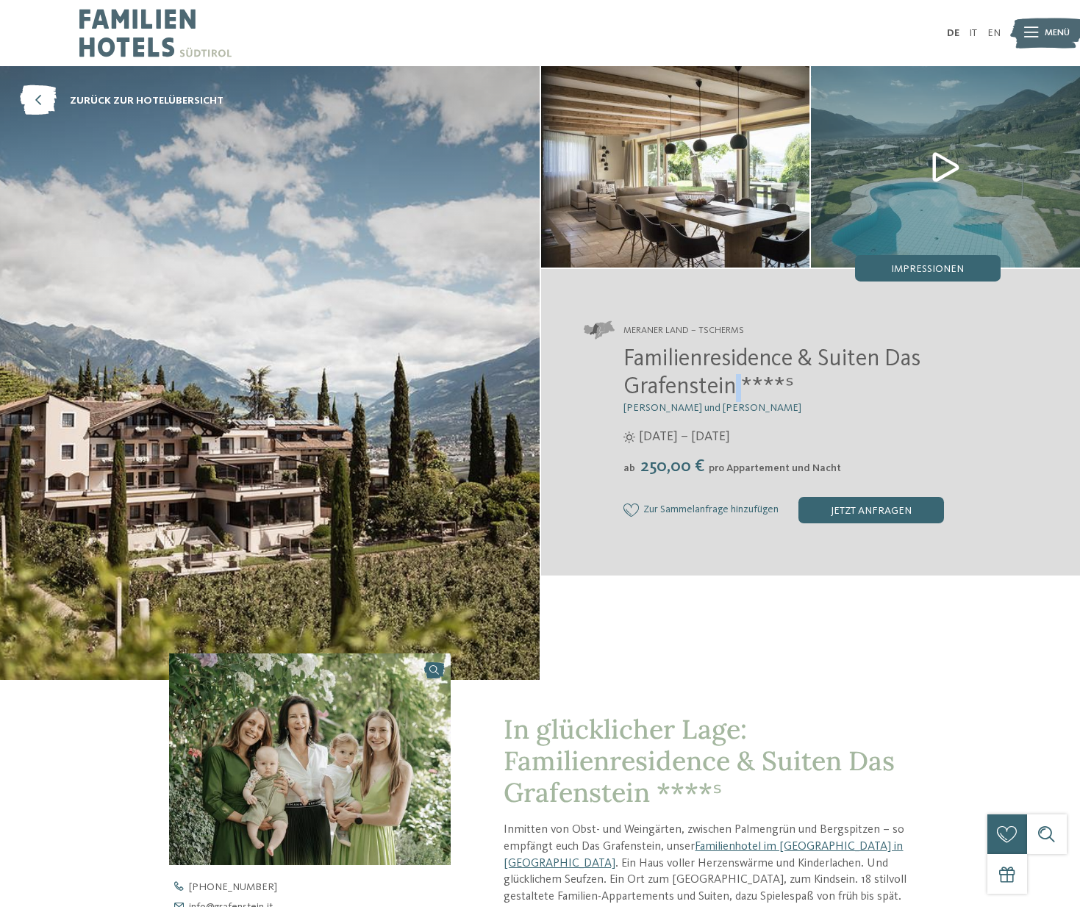
drag, startPoint x: 738, startPoint y: 389, endPoint x: 642, endPoint y: 356, distance: 100.9
click at [642, 356] on span "Familienresidence & Suiten Das Grafenstein ****ˢ" at bounding box center [771, 373] width 297 height 51
drag, startPoint x: 645, startPoint y: 362, endPoint x: 709, endPoint y: 381, distance: 67.0
click at [742, 392] on span "Familienresidence & Suiten Das Grafenstein ****ˢ" at bounding box center [771, 373] width 297 height 51
copy span "Familienresidence & Suiten Das Grafenstein"
